Goal: Check status: Check status

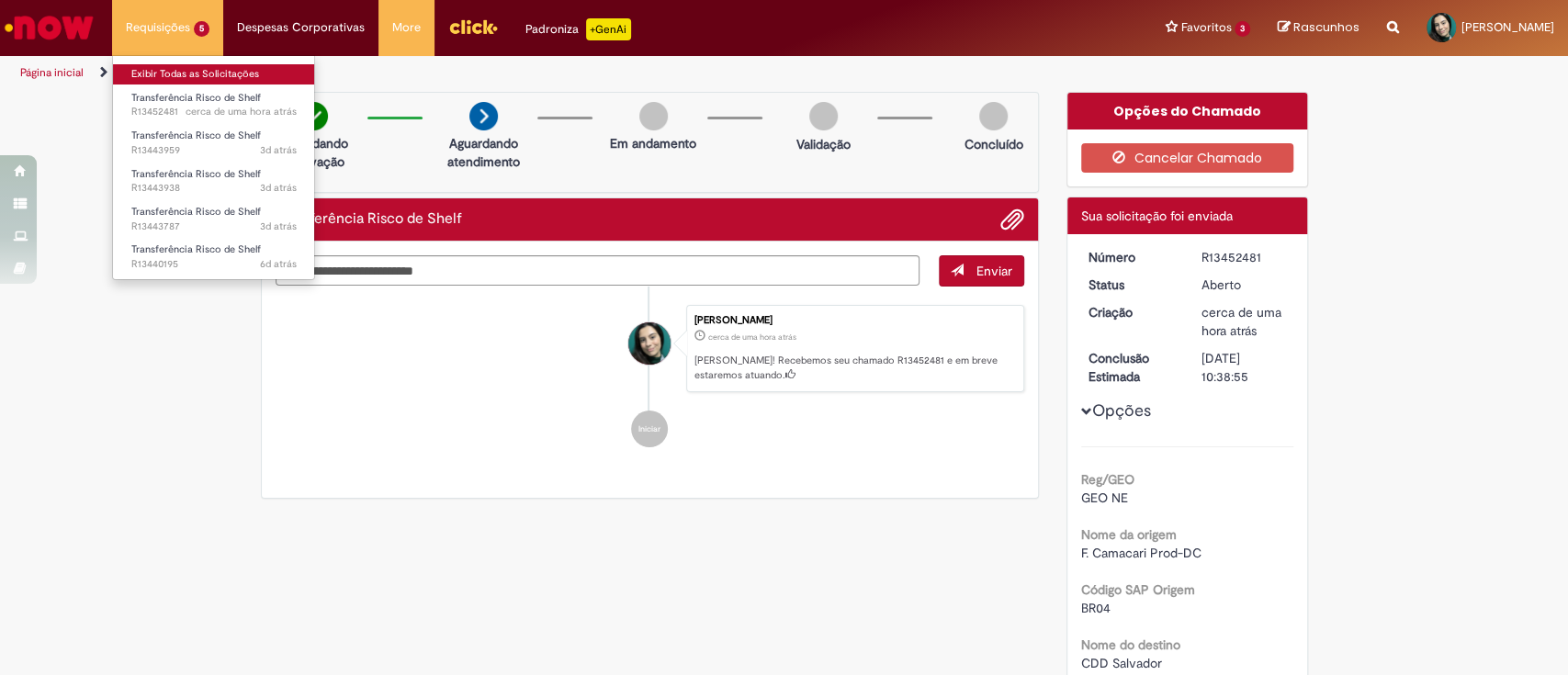
click at [189, 77] on link "Exibir Todas as Solicitações" at bounding box center [213, 74] width 202 height 20
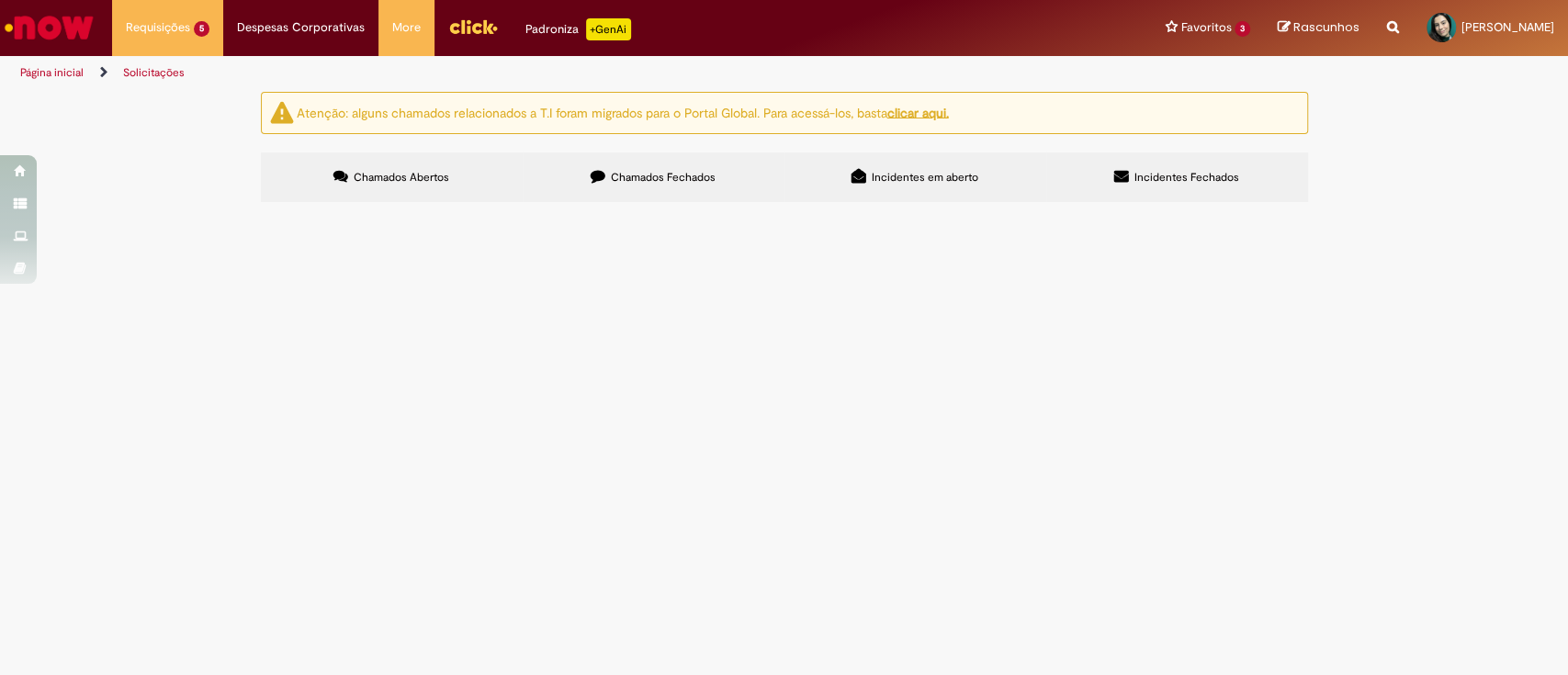
click at [0, 0] on span "R13440195" at bounding box center [0, 0] width 0 height 0
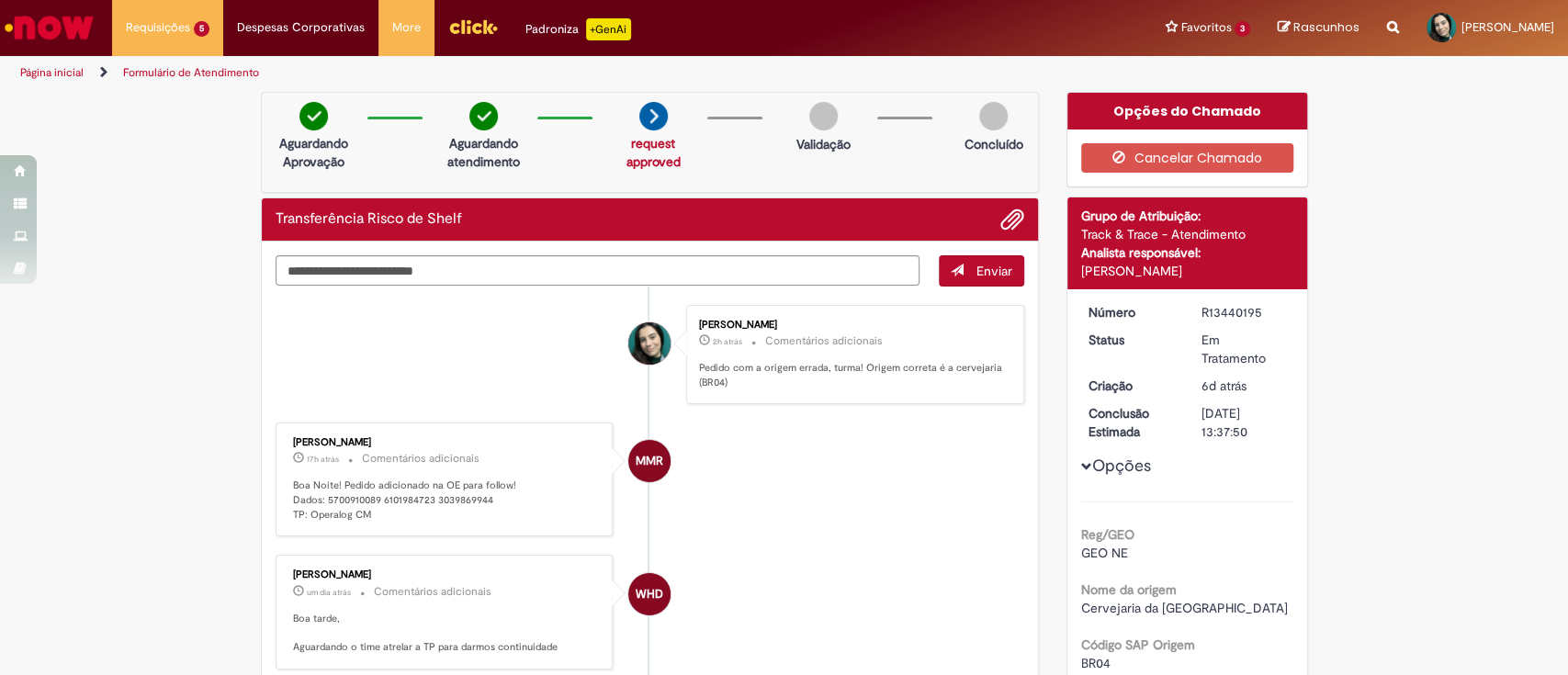
click at [1232, 312] on div "R13440195" at bounding box center [1244, 312] width 86 height 19
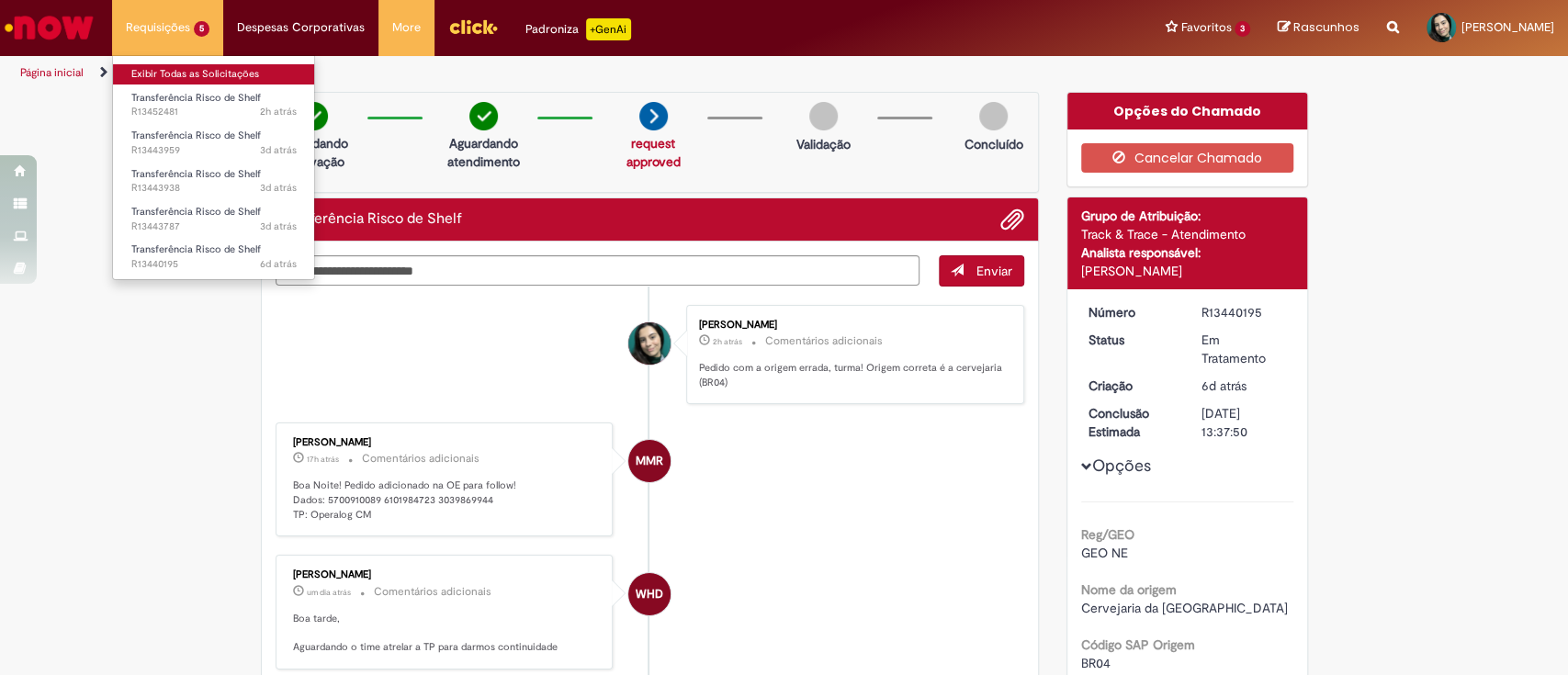
click at [169, 74] on link "Exibir Todas as Solicitações" at bounding box center [213, 74] width 202 height 20
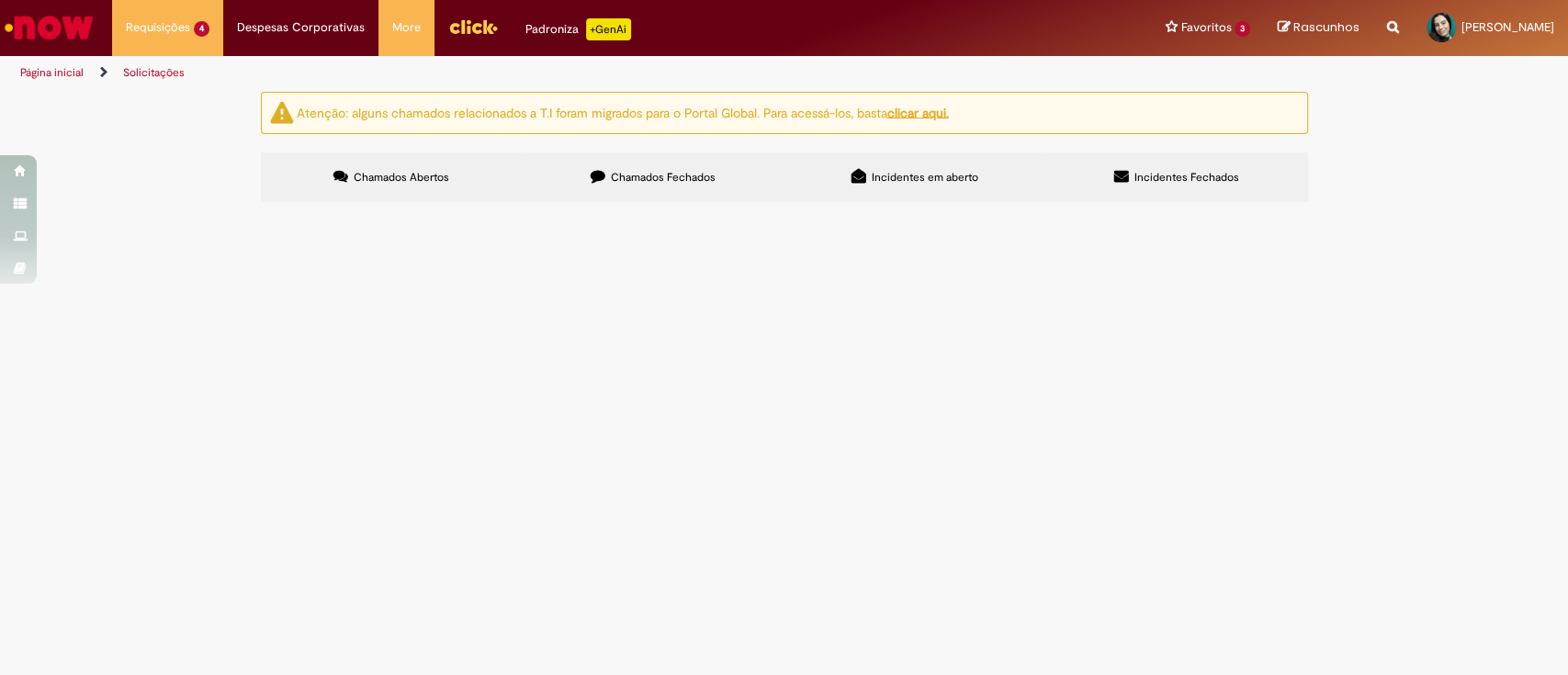
click at [0, 0] on span "R13443938" at bounding box center [0, 0] width 0 height 0
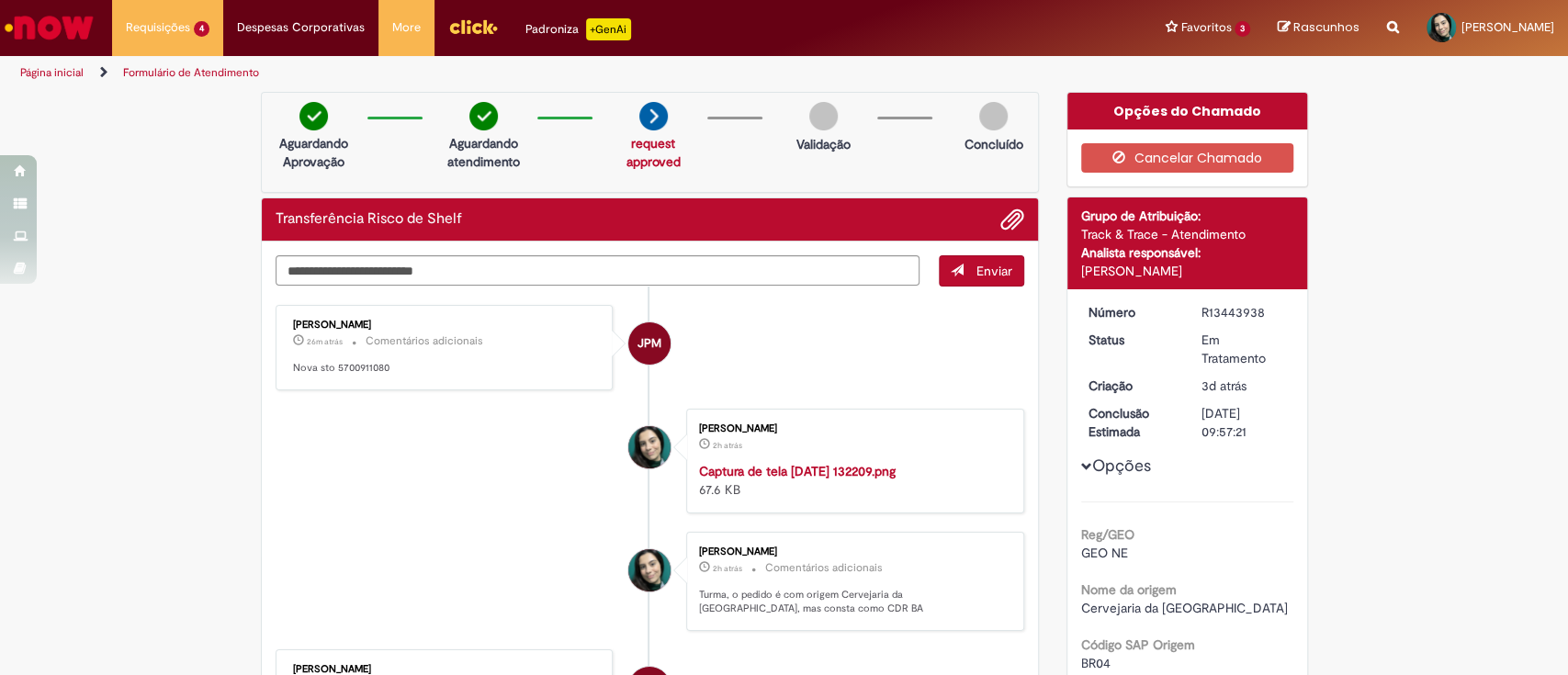
click at [1231, 310] on div "R13443938" at bounding box center [1244, 312] width 86 height 19
copy div "R13443938"
drag, startPoint x: 379, startPoint y: 371, endPoint x: 276, endPoint y: 371, distance: 103.0
click at [281, 371] on div "Julia Paiva Martelozo 27m atrás 27 minutos atrás Comentários adicionais Nova st…" at bounding box center [444, 347] width 327 height 74
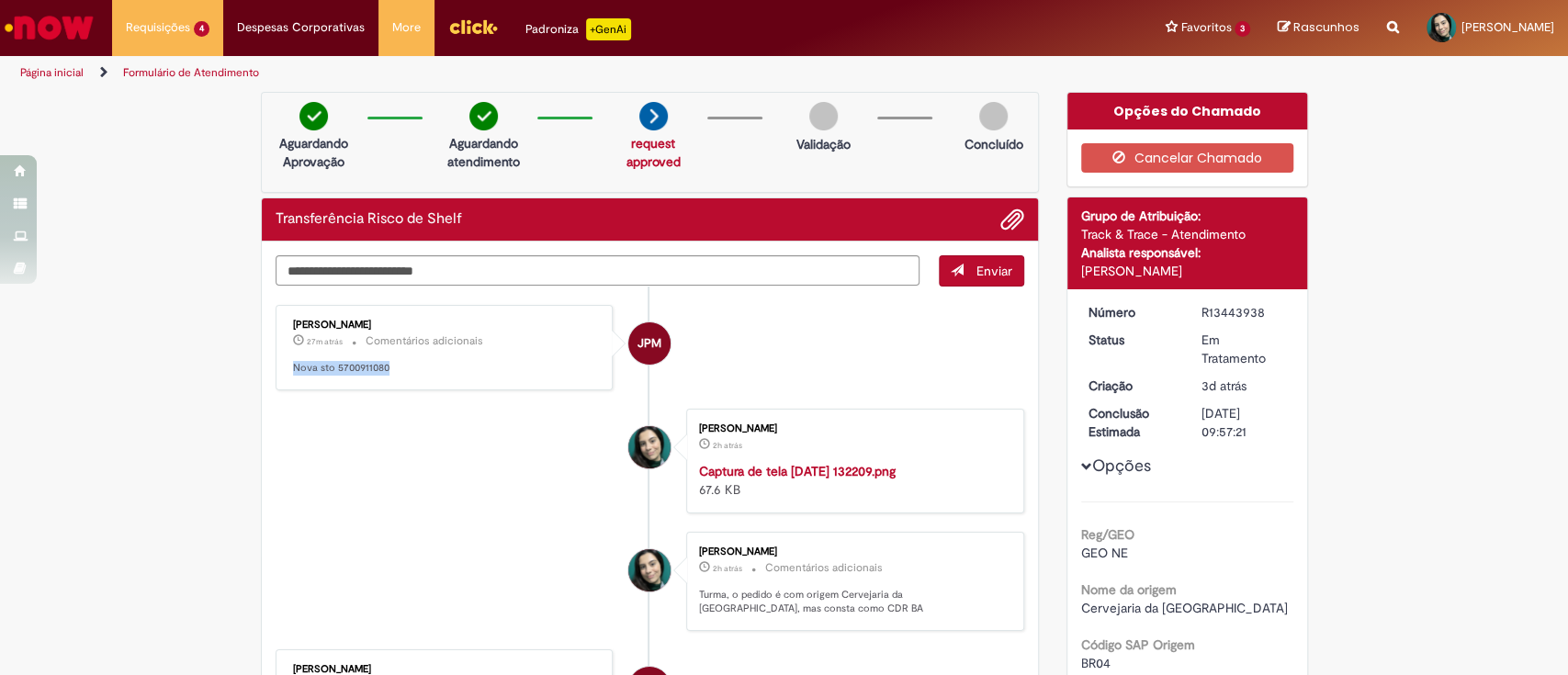
copy p "Nova sto 5700911080"
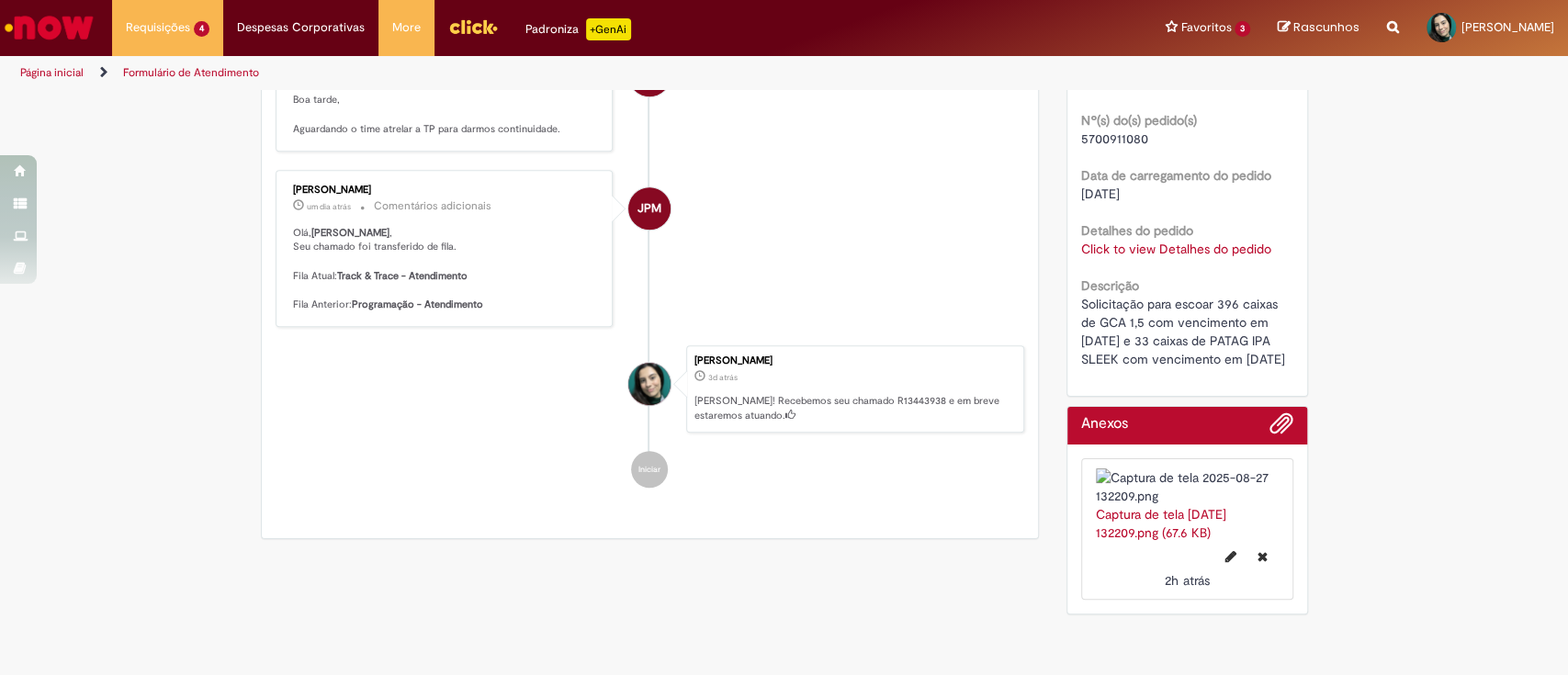
scroll to position [747, 0]
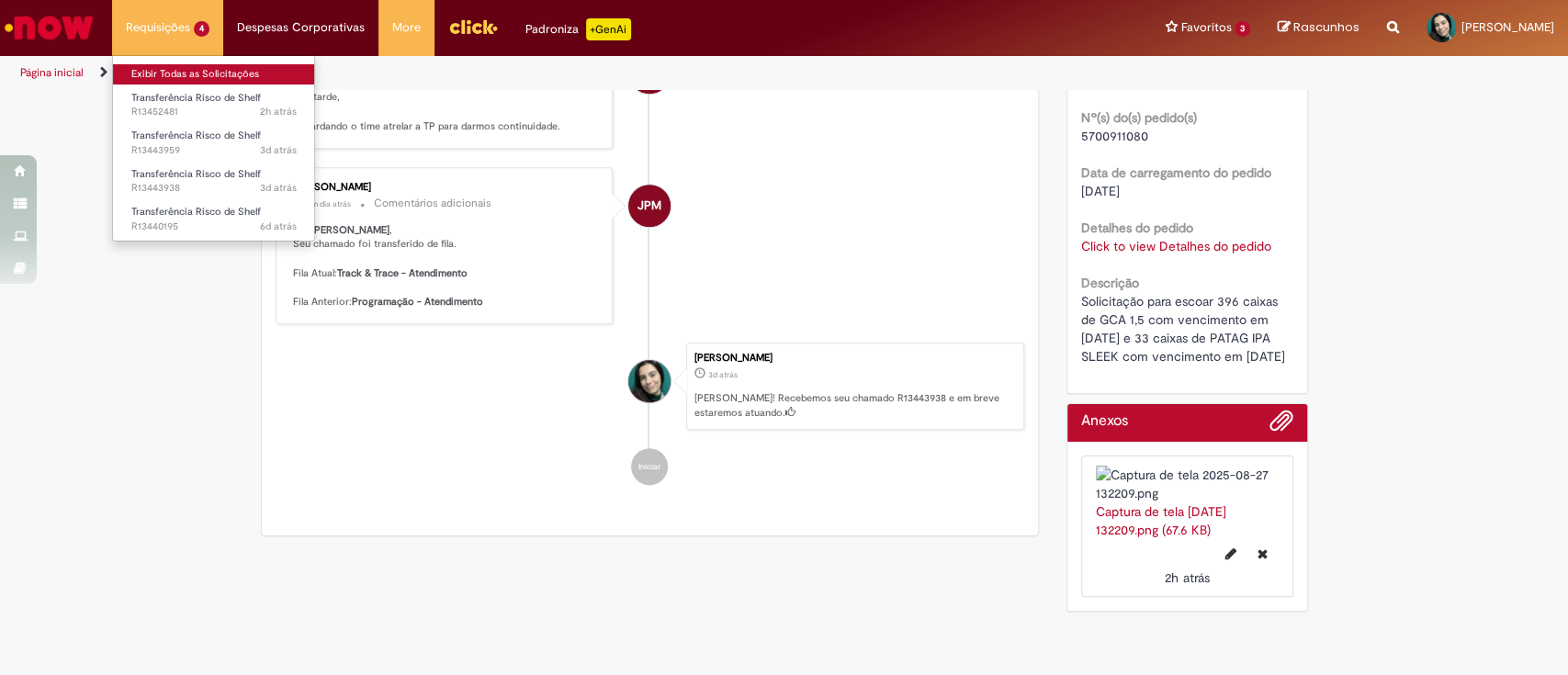
click at [184, 72] on link "Exibir Todas as Solicitações" at bounding box center [213, 74] width 202 height 20
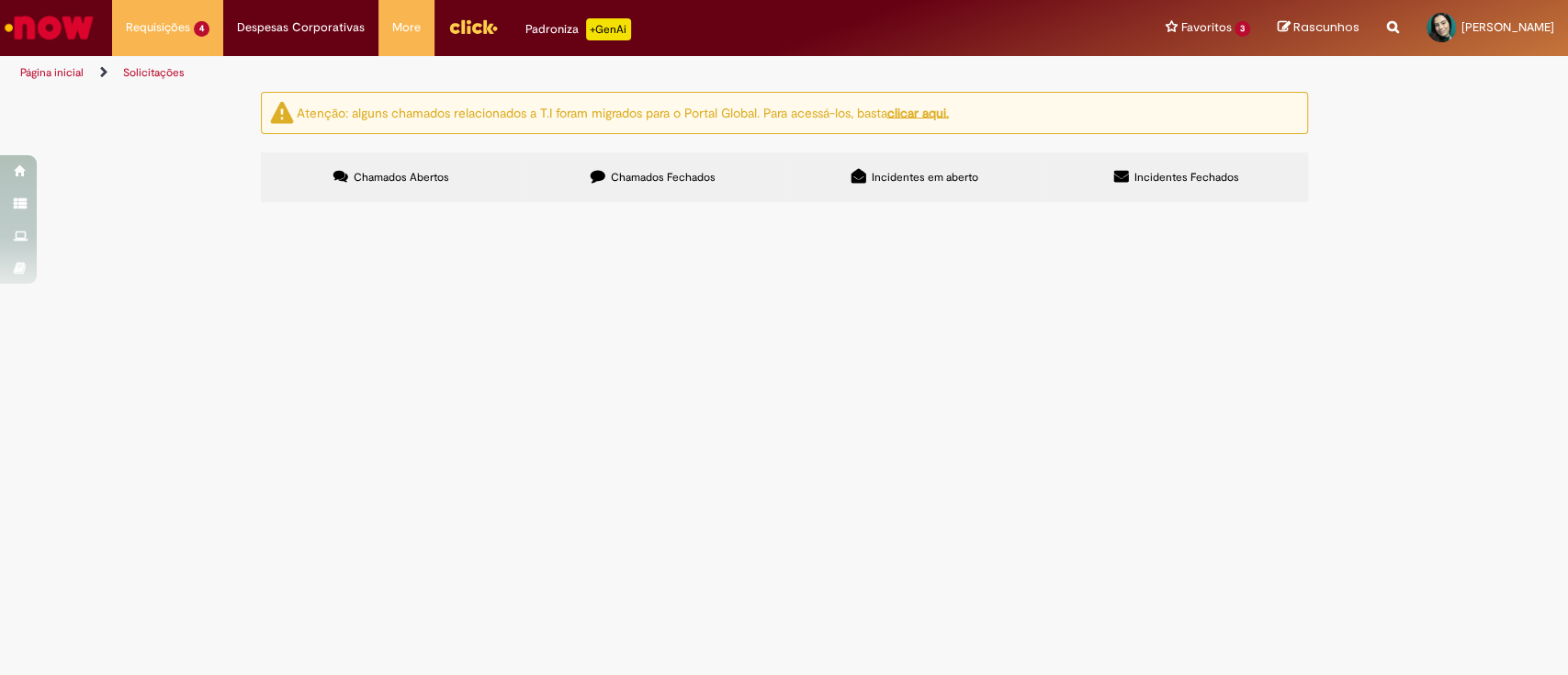
drag, startPoint x: 355, startPoint y: 331, endPoint x: 287, endPoint y: 323, distance: 68.5
click at [0, 0] on td "R13452481" at bounding box center [0, 0] width 0 height 0
copy span "R13452481"
click at [0, 0] on span "R13440195" at bounding box center [0, 0] width 0 height 0
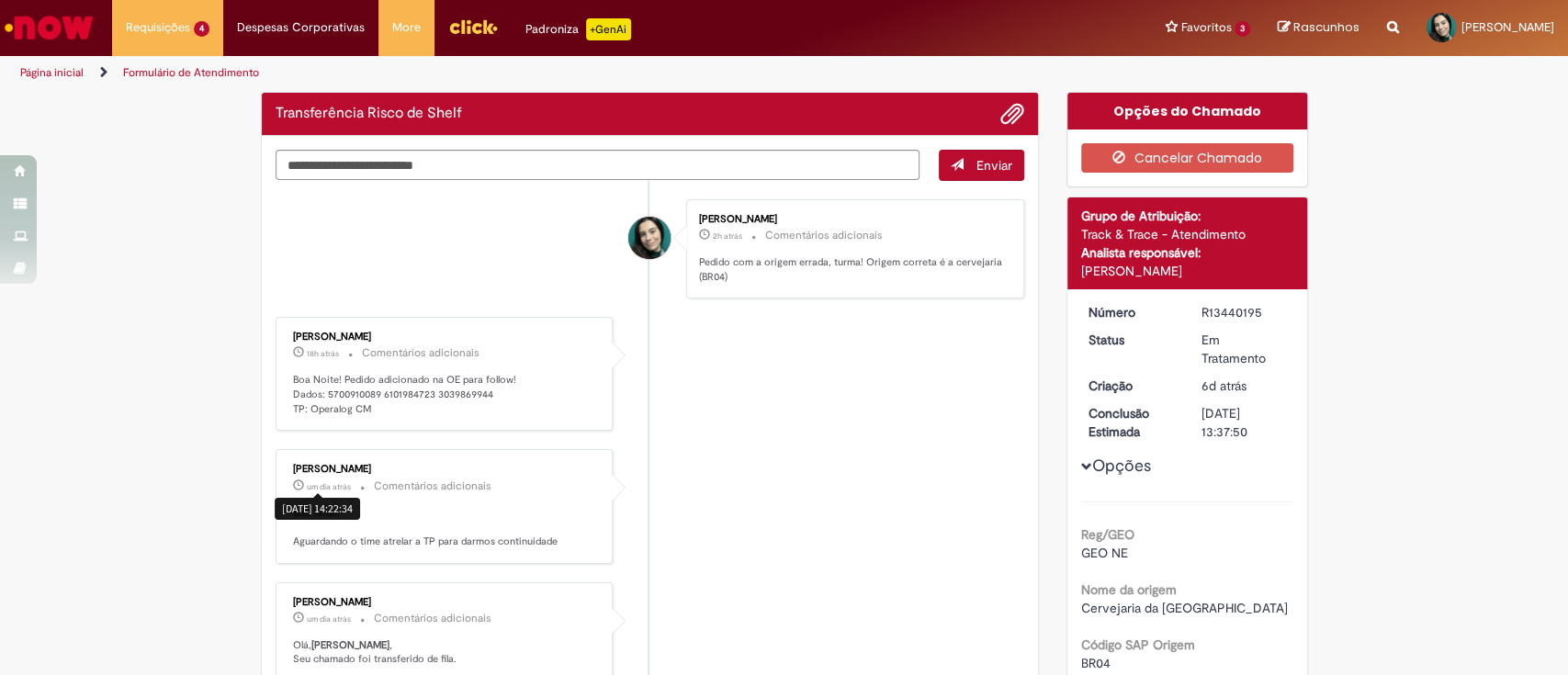
click at [309, 482] on span "um dia atrás" at bounding box center [329, 487] width 44 height 11
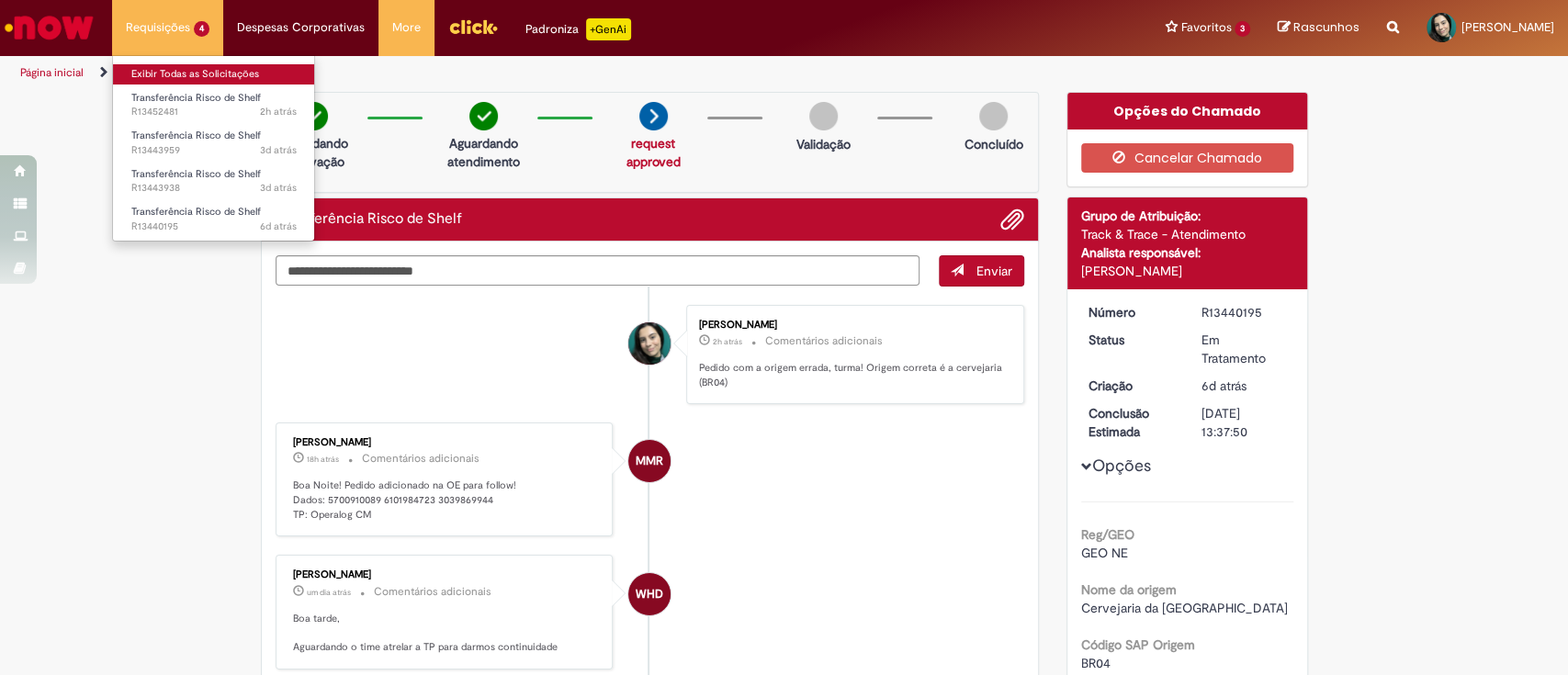
click at [196, 66] on link "Exibir Todas as Solicitações" at bounding box center [213, 74] width 202 height 20
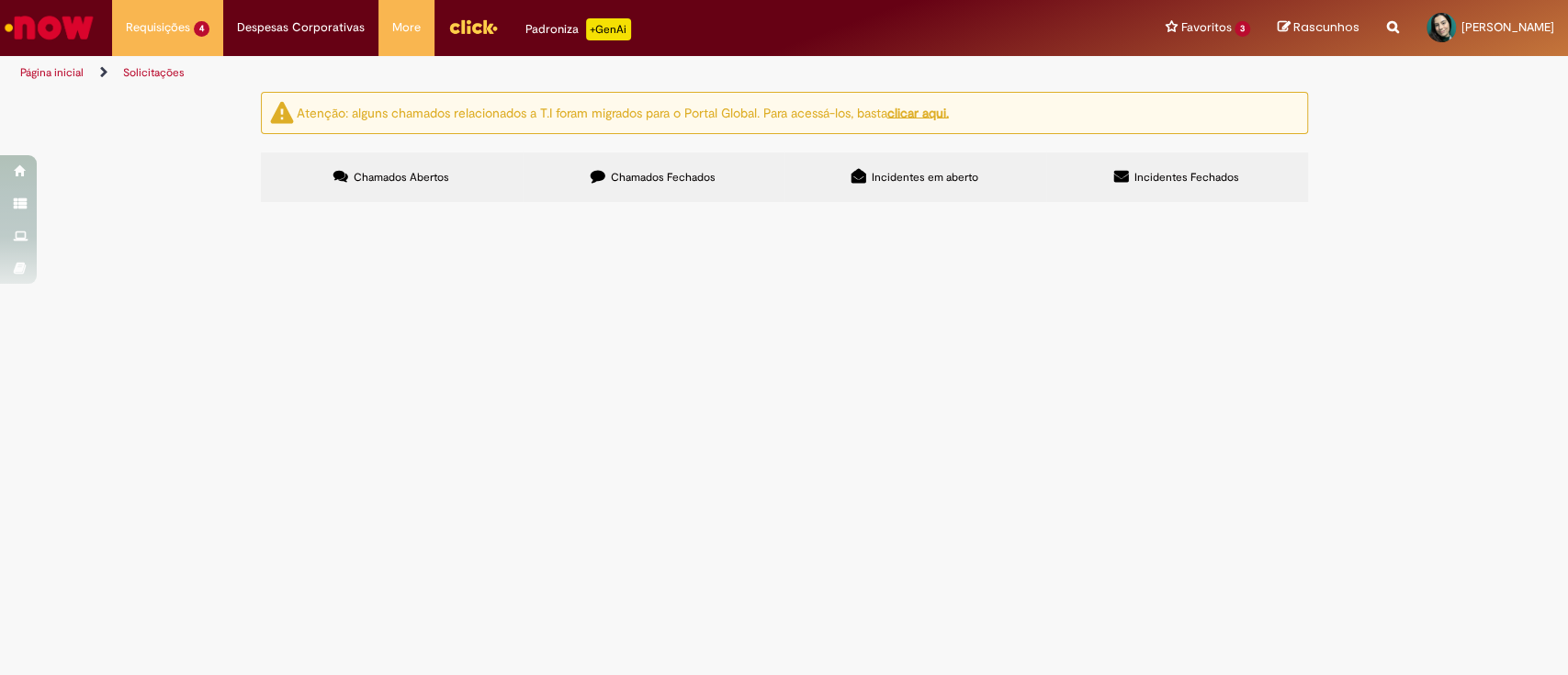
click at [0, 0] on td "R13443959" at bounding box center [0, 0] width 0 height 0
click at [0, 0] on span "R13443959" at bounding box center [0, 0] width 0 height 0
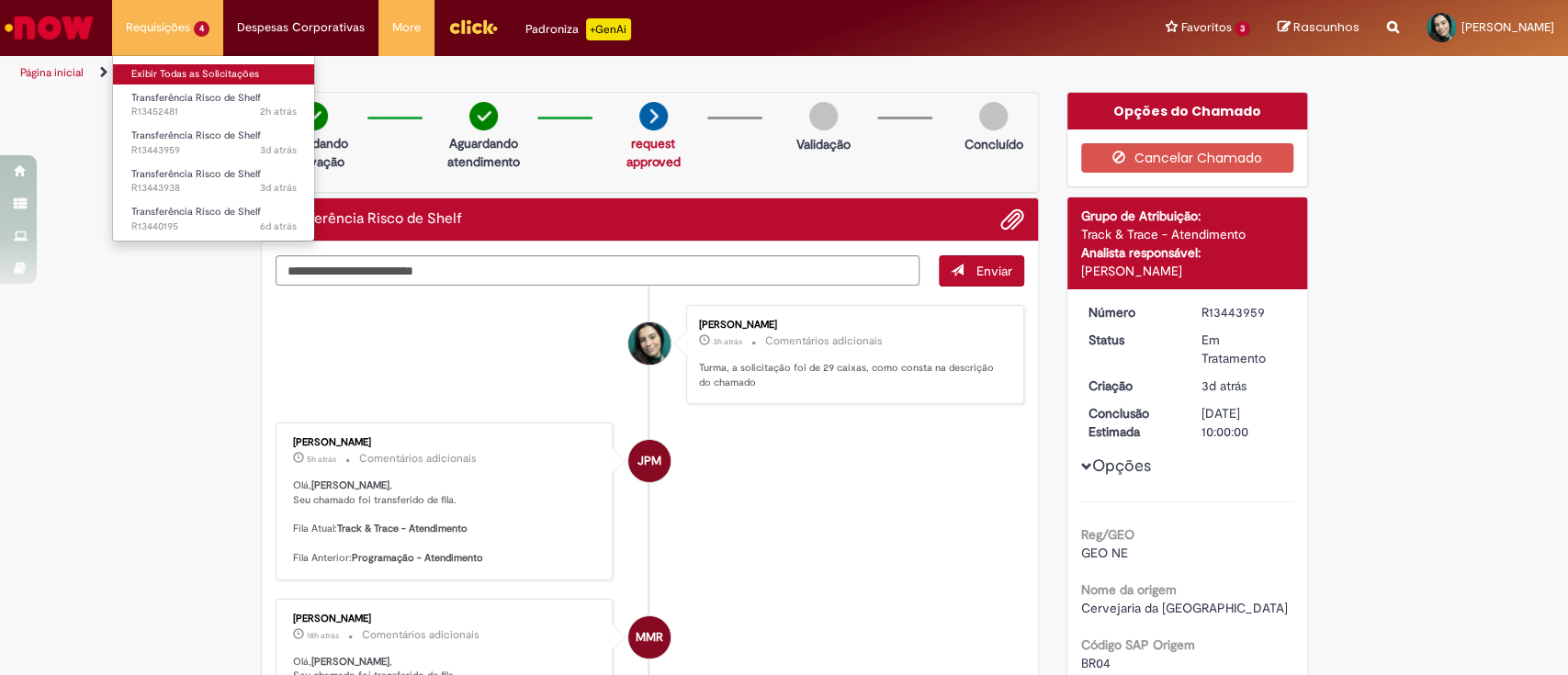
click at [216, 70] on link "Exibir Todas as Solicitações" at bounding box center [213, 74] width 202 height 20
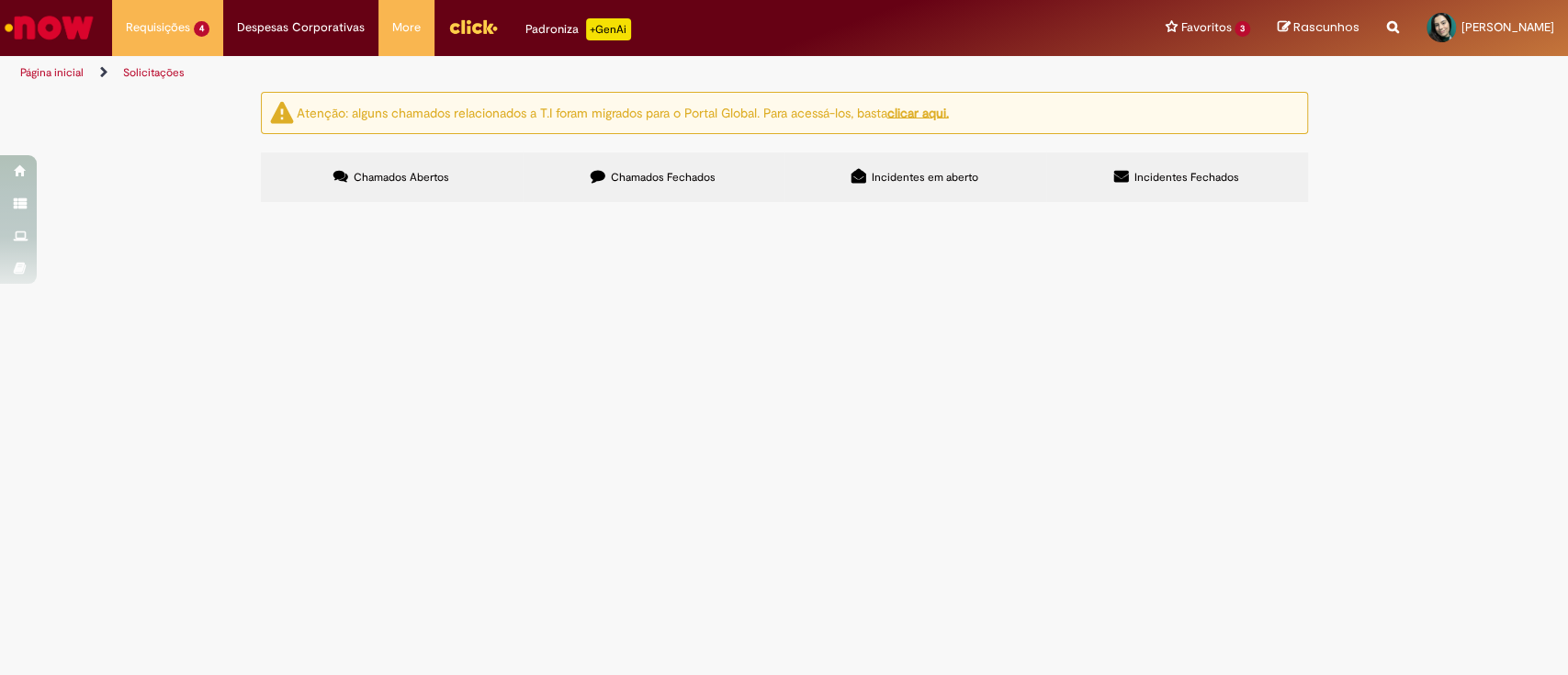
click at [0, 0] on input "Pesquisar" at bounding box center [0, 0] width 0 height 0
paste input "**********"
drag, startPoint x: 1075, startPoint y: 256, endPoint x: 941, endPoint y: 228, distance: 136.9
click at [0, 0] on div "**********" at bounding box center [0, 0] width 0 height 0
type input "*********"
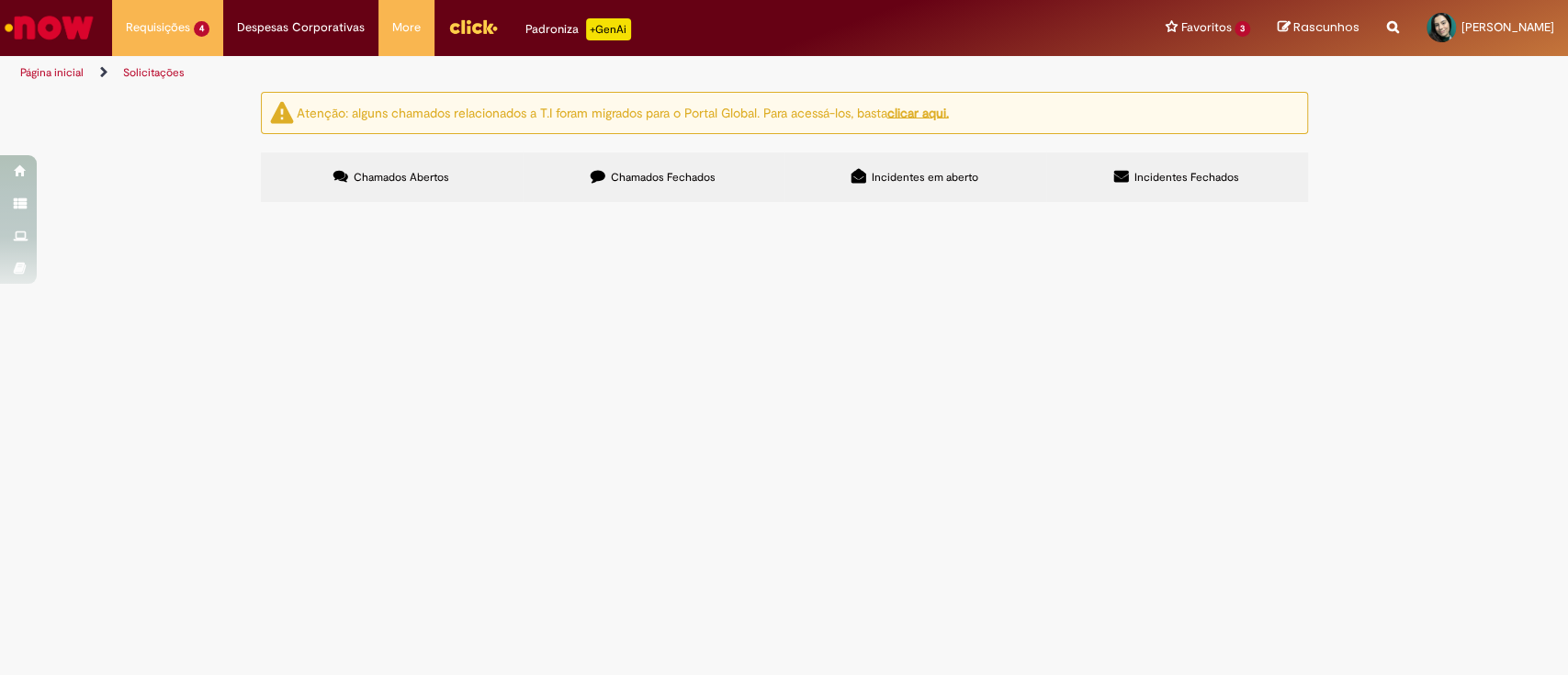
click at [0, 0] on button "Pesquisar" at bounding box center [0, 0] width 0 height 0
click at [0, 0] on span "R13440195" at bounding box center [0, 0] width 0 height 0
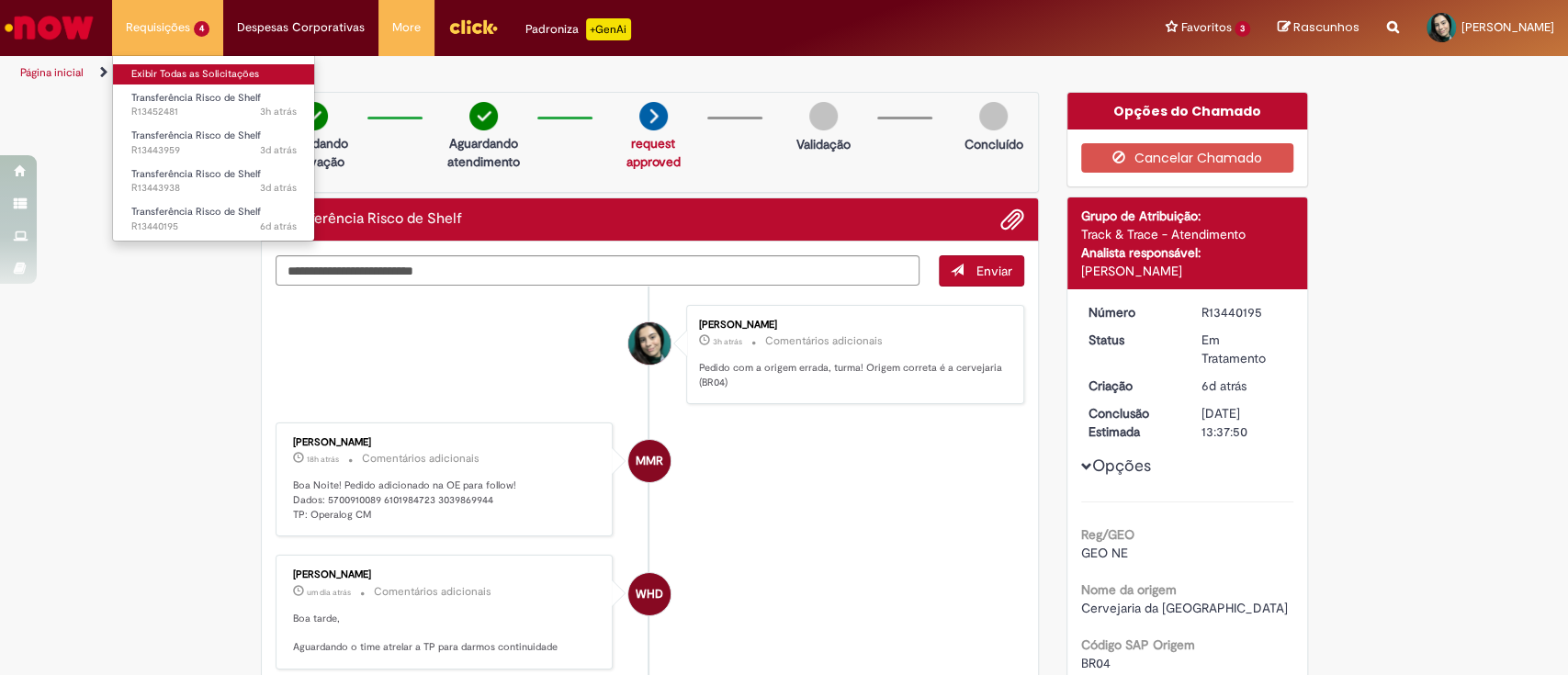
click at [203, 70] on link "Exibir Todas as Solicitações" at bounding box center [213, 74] width 202 height 20
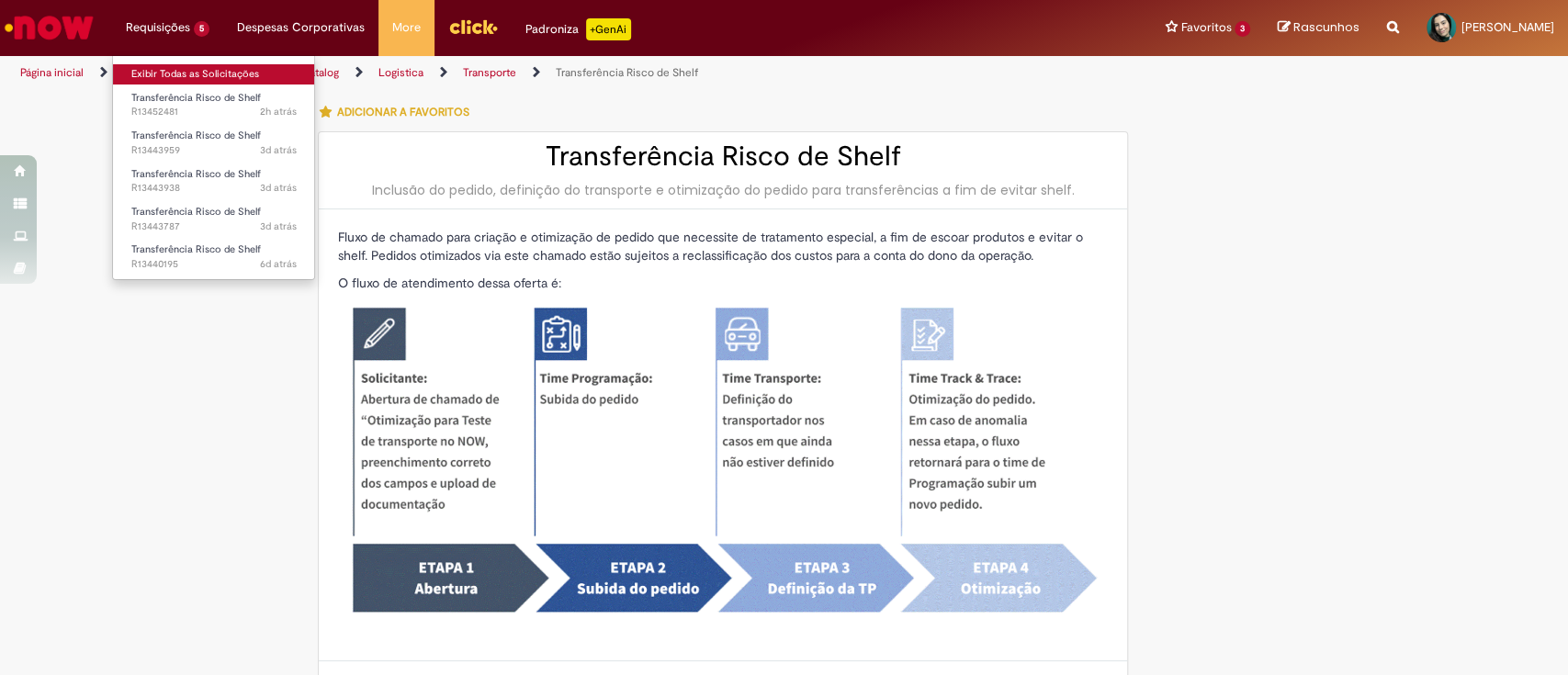
click at [220, 74] on link "Exibir Todas as Solicitações" at bounding box center [213, 74] width 202 height 20
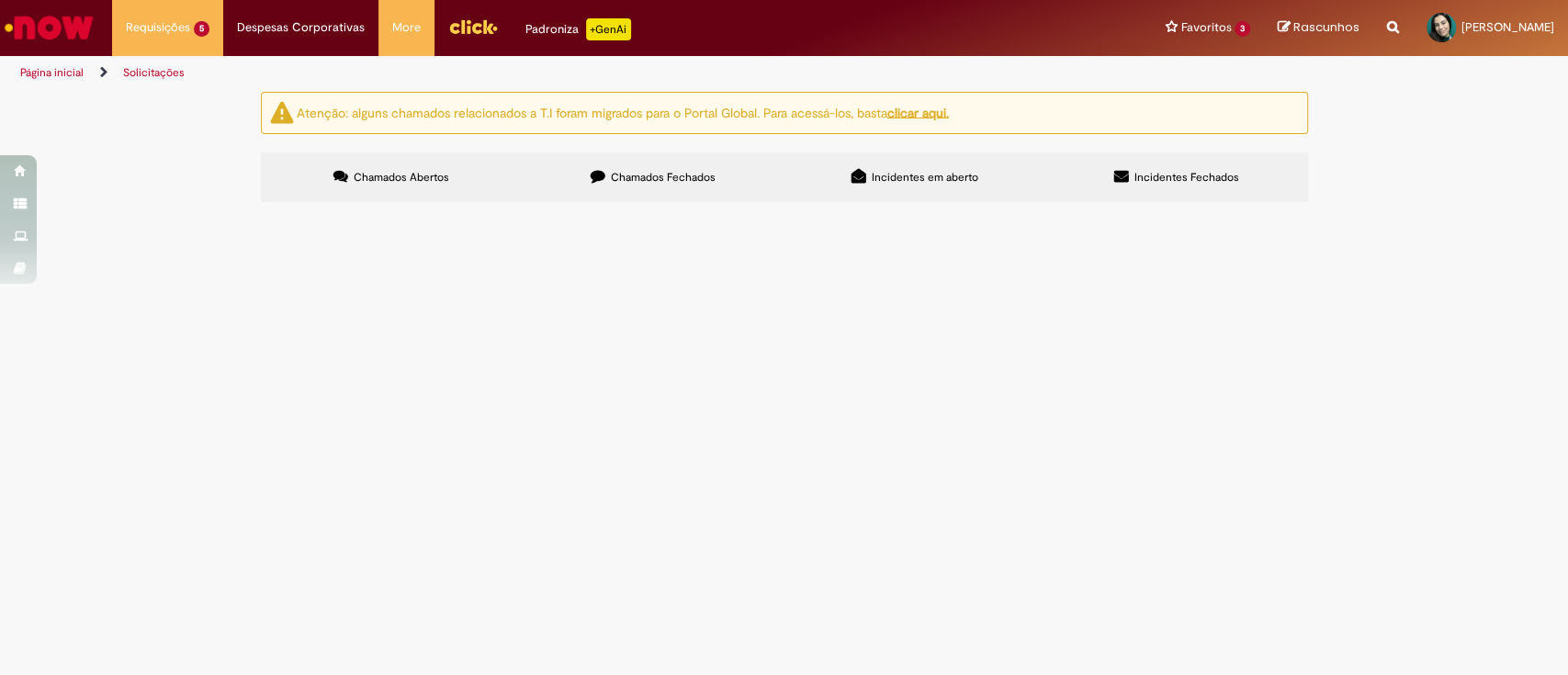
click at [0, 0] on span "R13443787" at bounding box center [0, 0] width 0 height 0
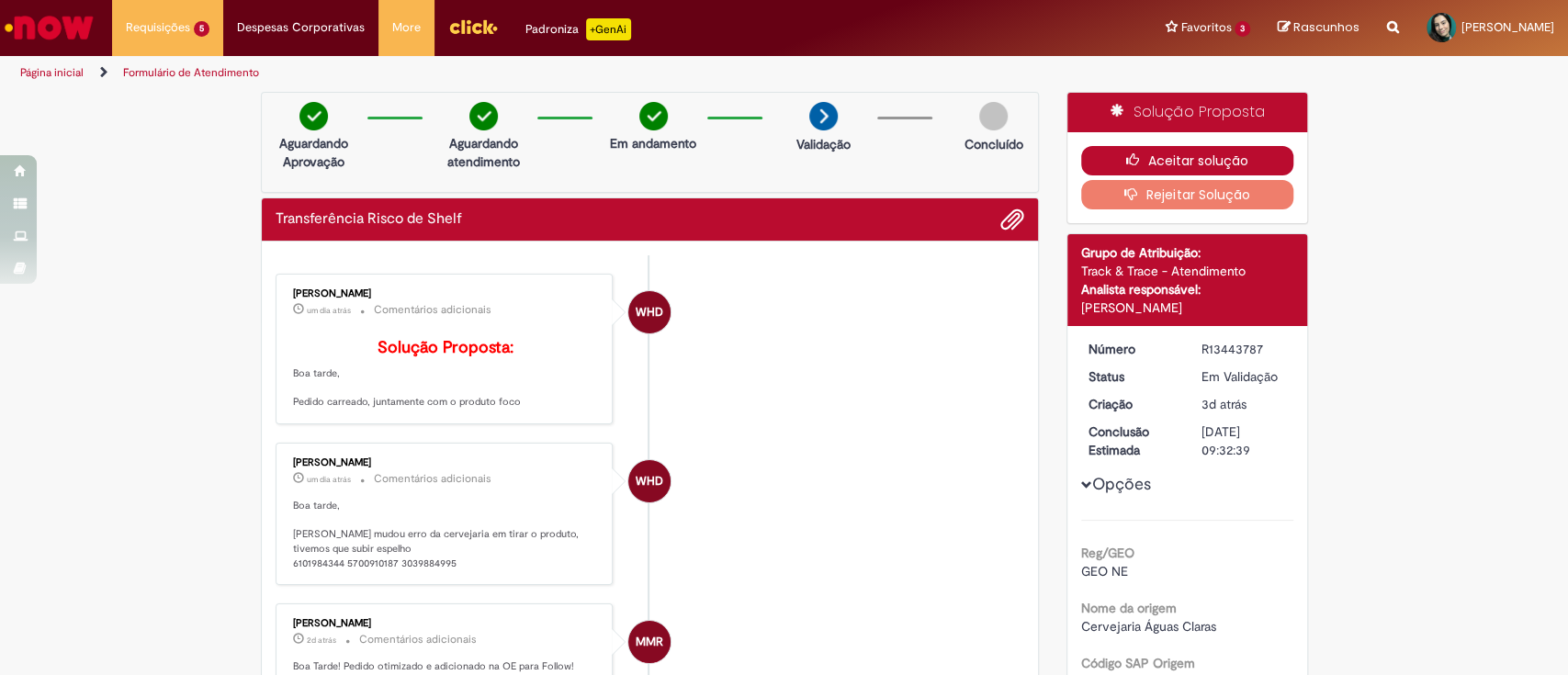
click at [1127, 155] on icon "button" at bounding box center [1137, 159] width 22 height 13
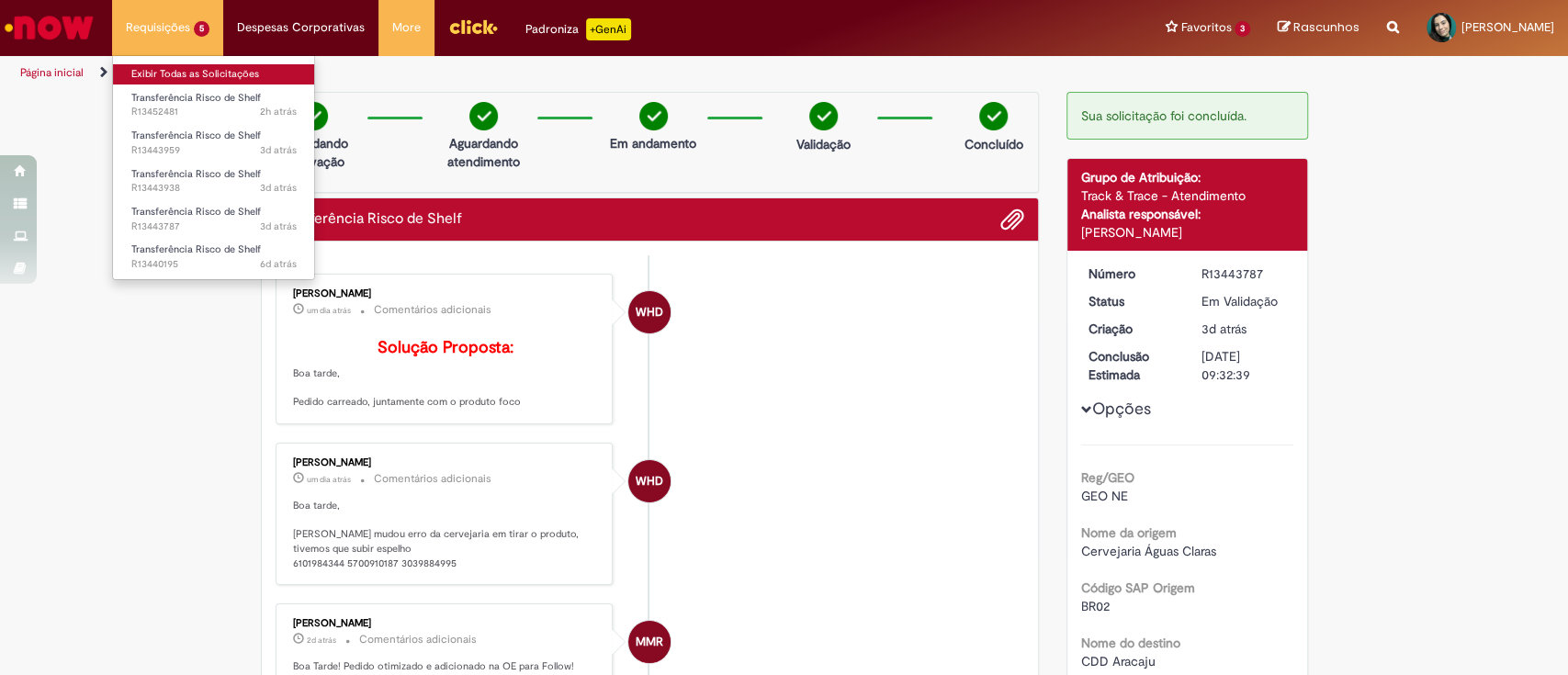
click at [222, 70] on link "Exibir Todas as Solicitações" at bounding box center [213, 74] width 202 height 20
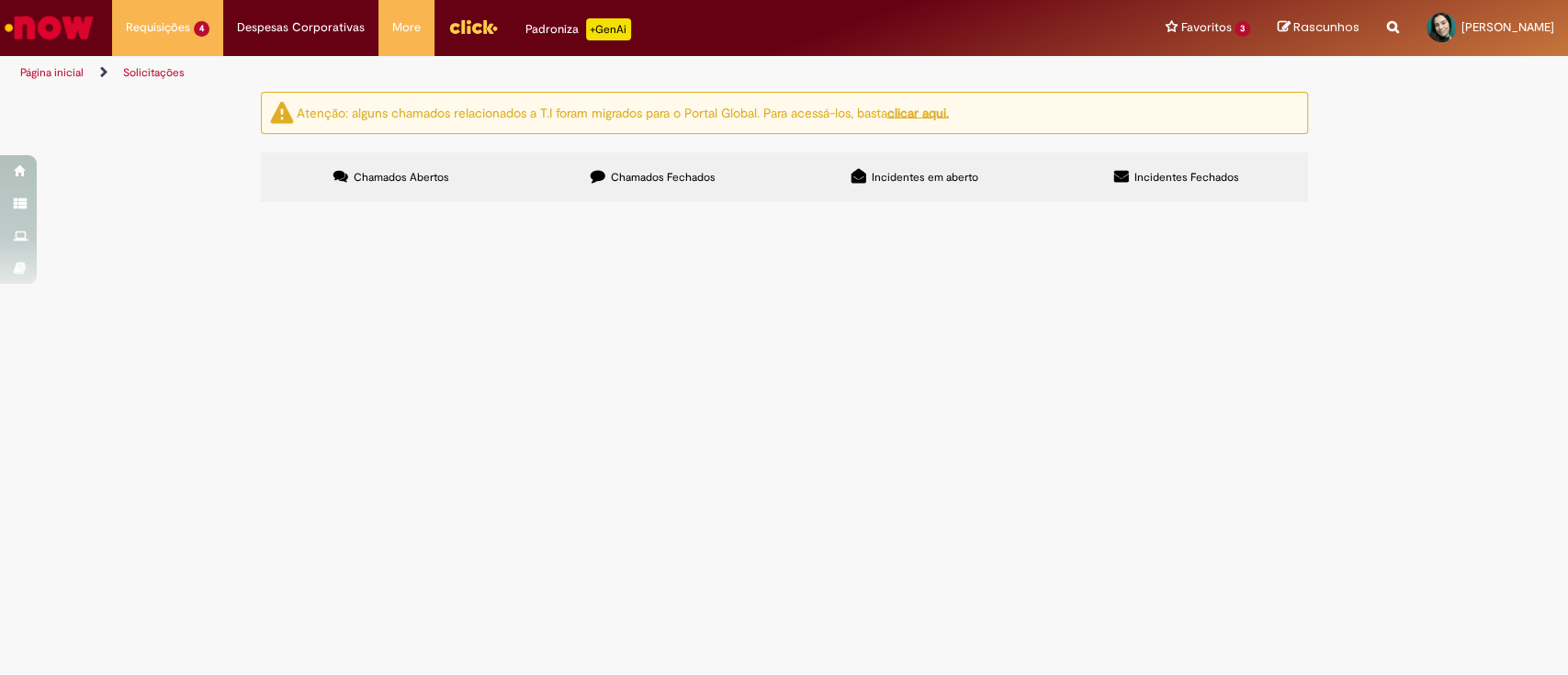
click at [0, 0] on span "R13440195" at bounding box center [0, 0] width 0 height 0
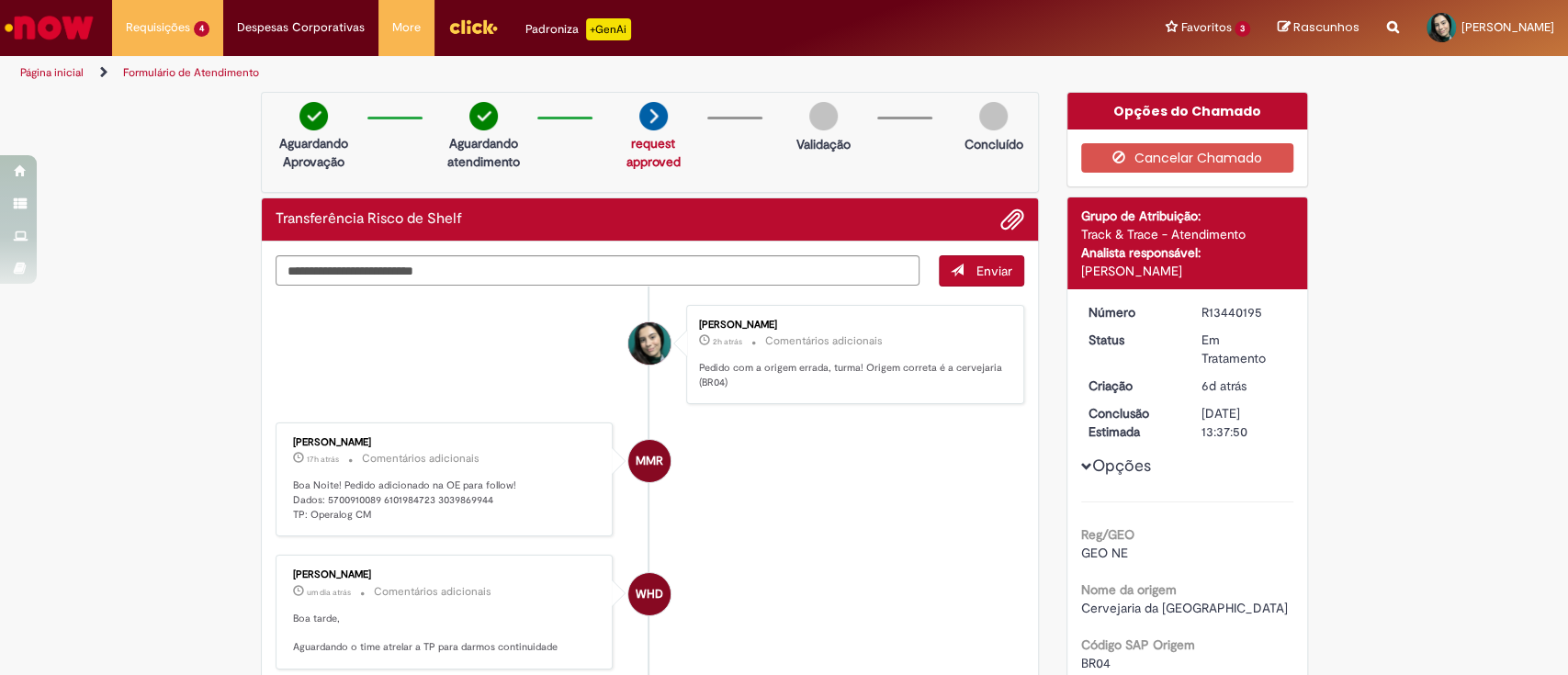
click at [1211, 309] on div "R13440195" at bounding box center [1244, 312] width 86 height 19
copy div "R13440195"
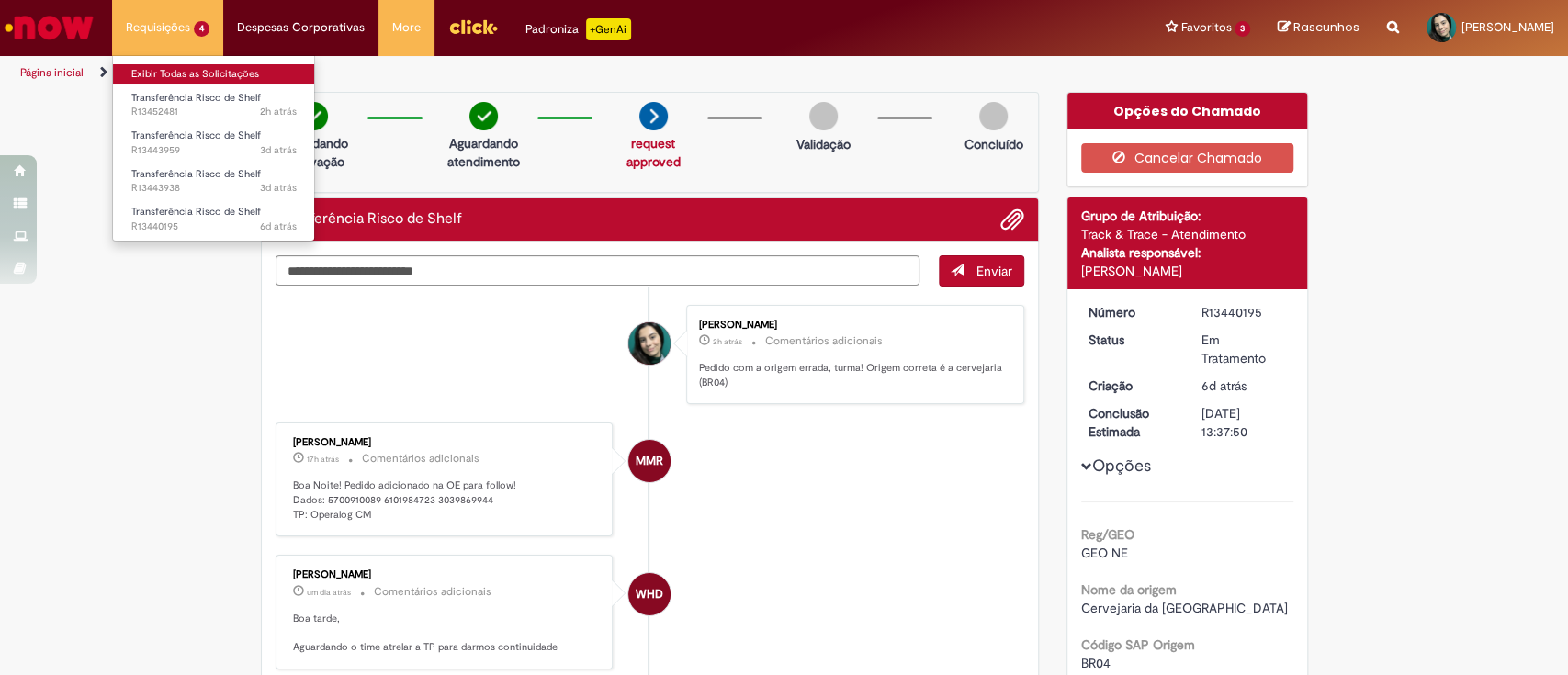
click at [178, 75] on link "Exibir Todas as Solicitações" at bounding box center [213, 74] width 202 height 20
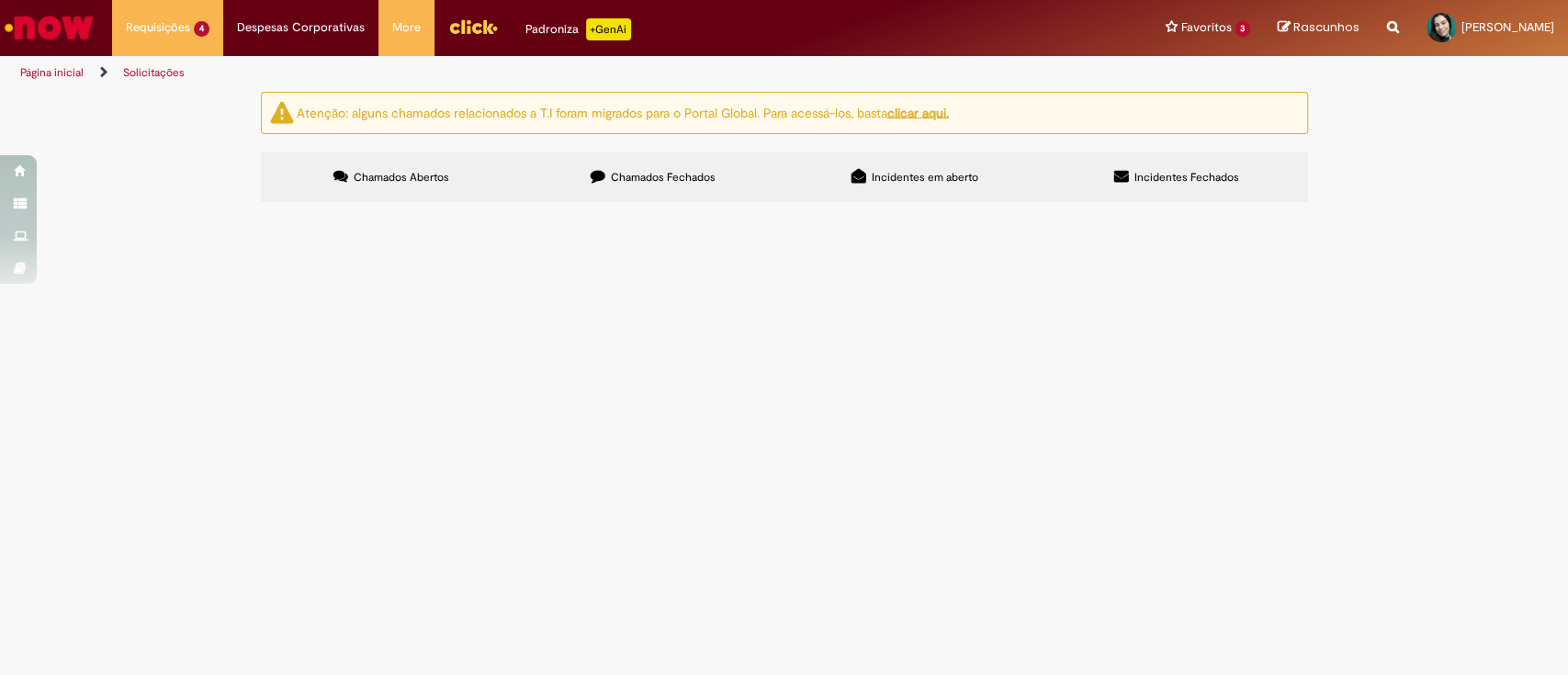
click at [0, 0] on span "R13443959" at bounding box center [0, 0] width 0 height 0
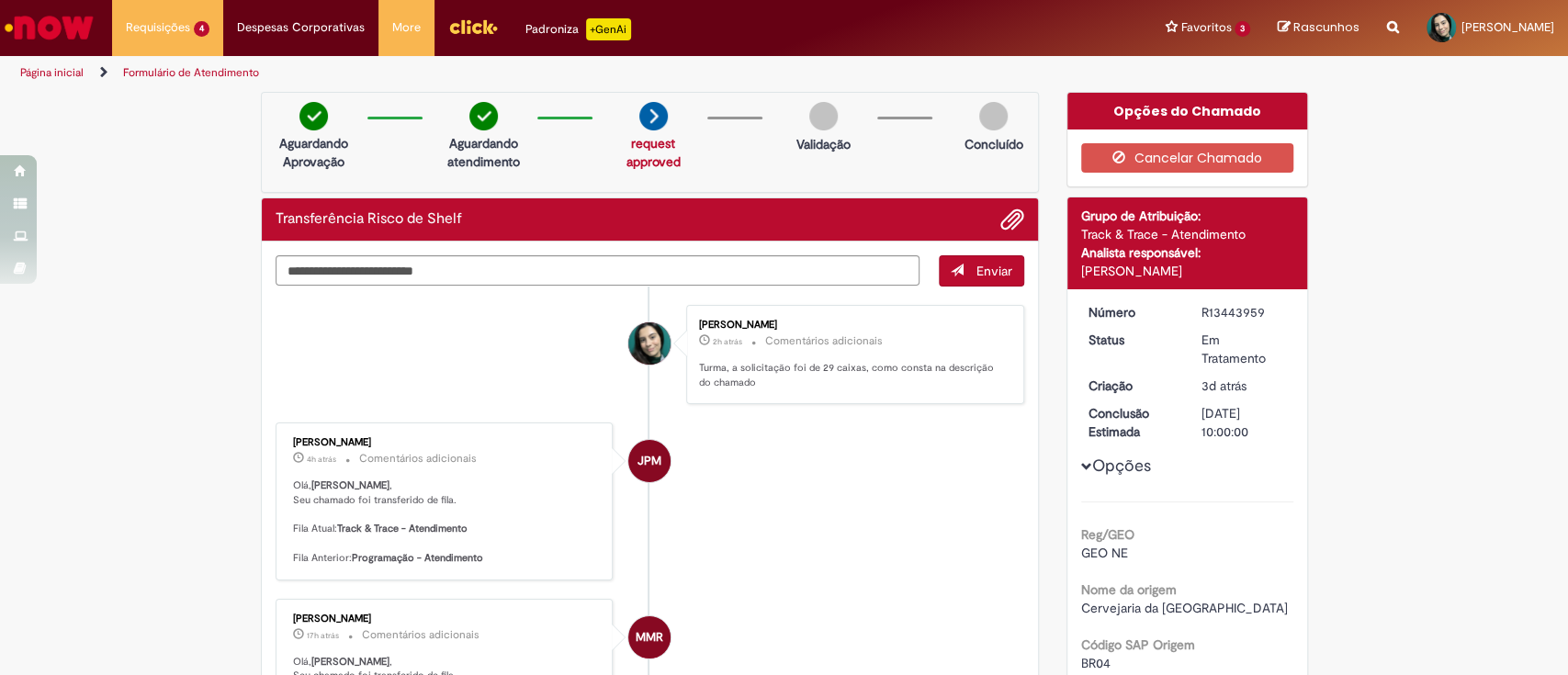
click at [1226, 313] on div "R13443959" at bounding box center [1244, 312] width 86 height 19
copy div "R13443959"
